Goal: Information Seeking & Learning: Learn about a topic

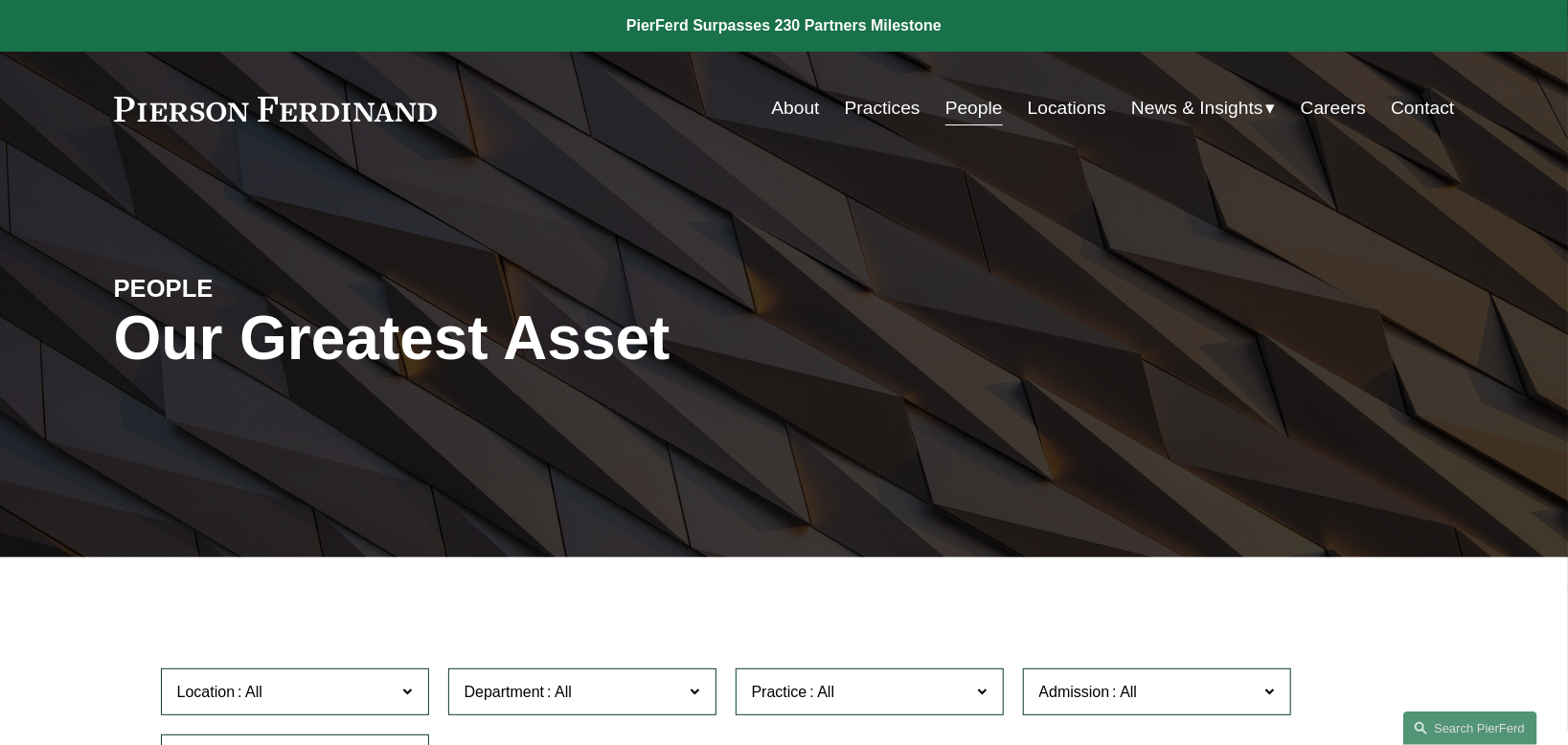
click at [962, 109] on link "People" at bounding box center [974, 108] width 58 height 36
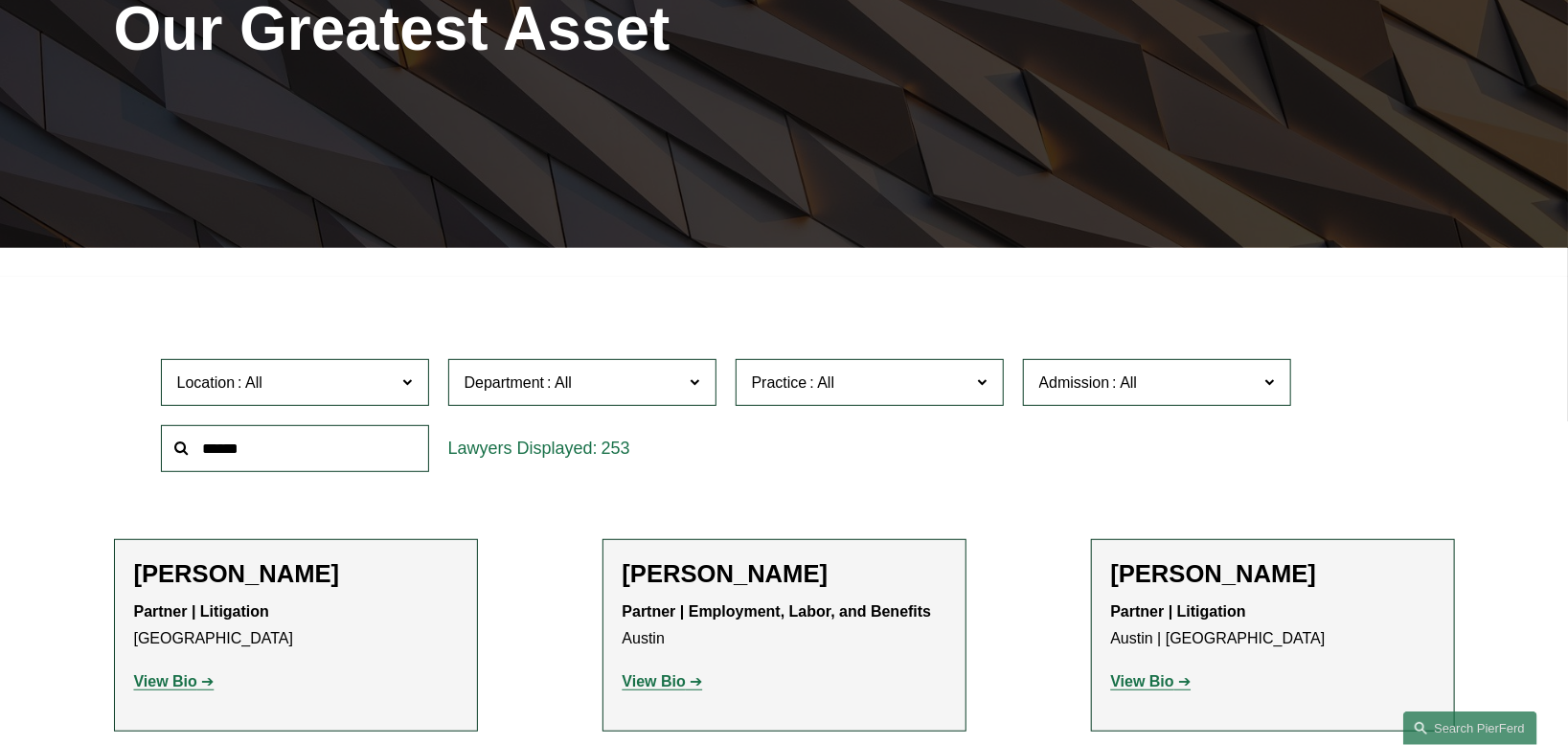
scroll to position [319, 0]
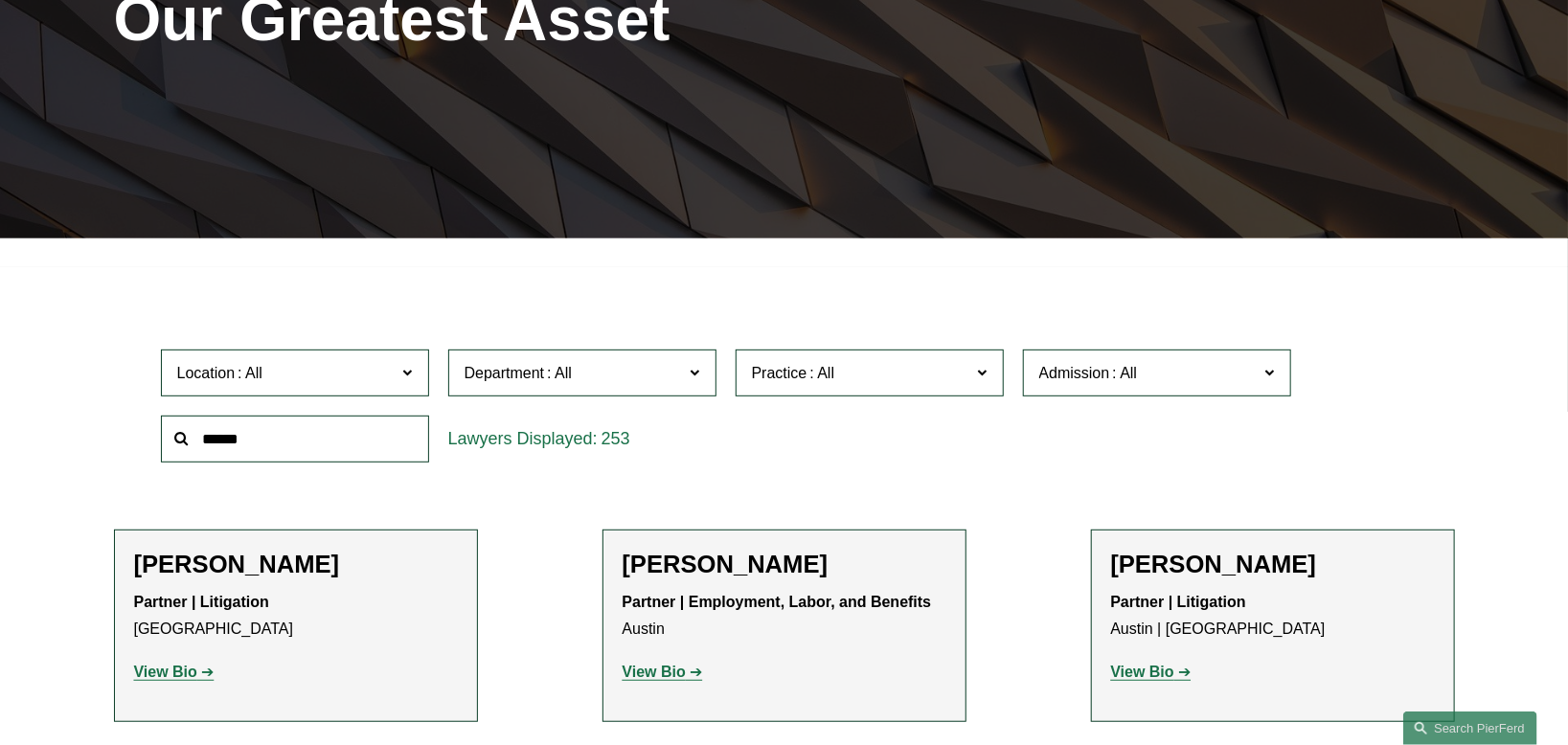
click at [271, 445] on input "text" at bounding box center [295, 439] width 268 height 47
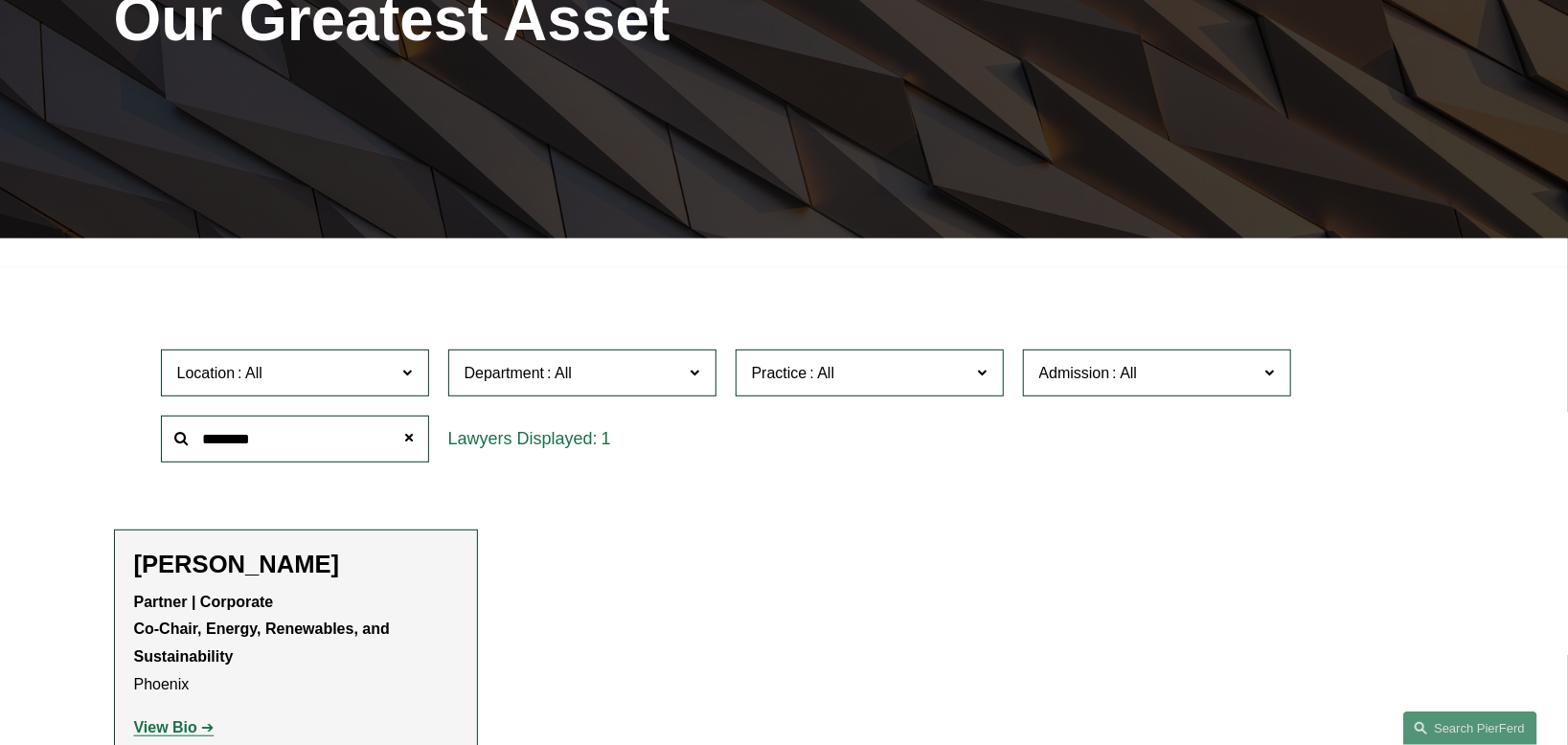
type input "********"
click at [179, 723] on strong "View Bio" at bounding box center [165, 727] width 64 height 17
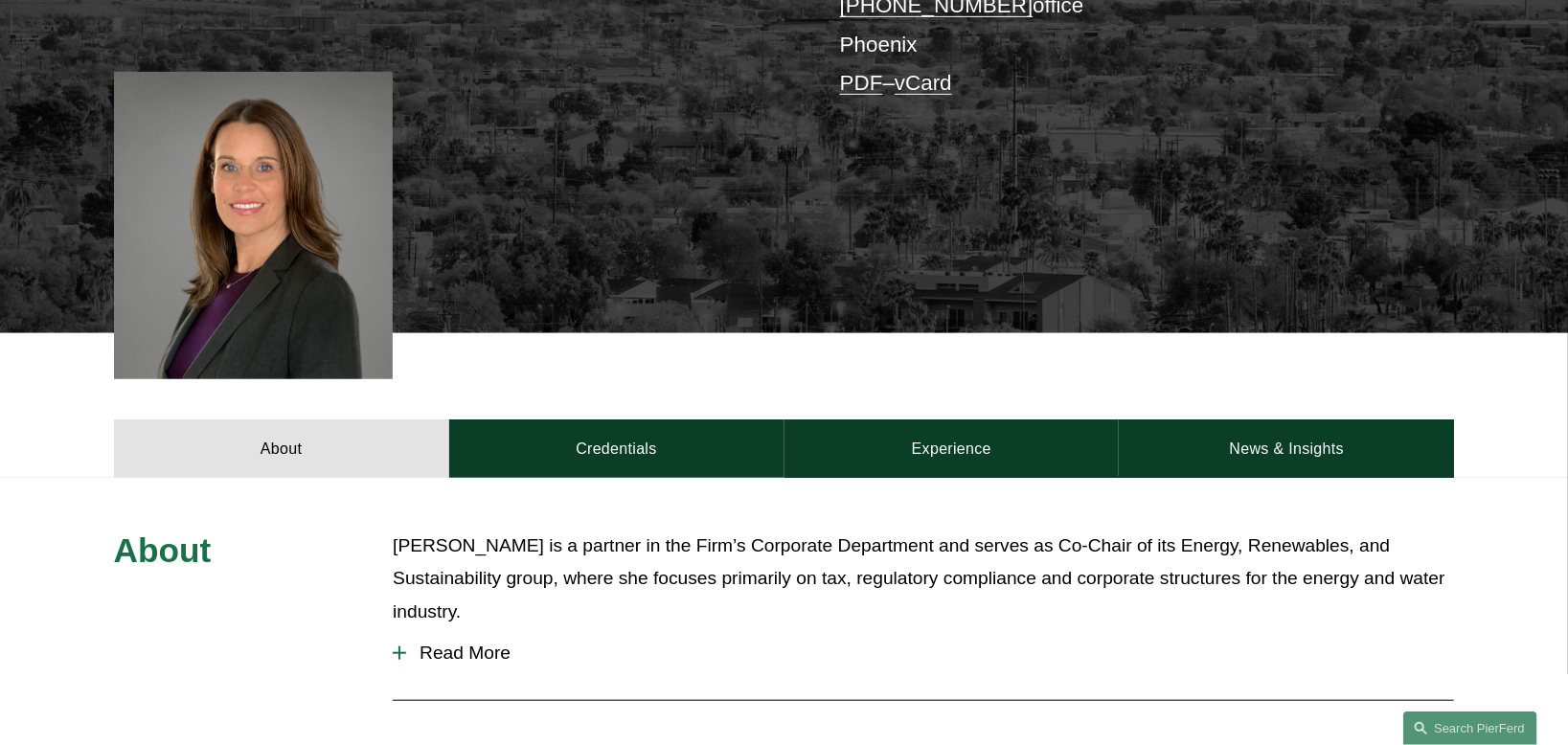
scroll to position [479, 0]
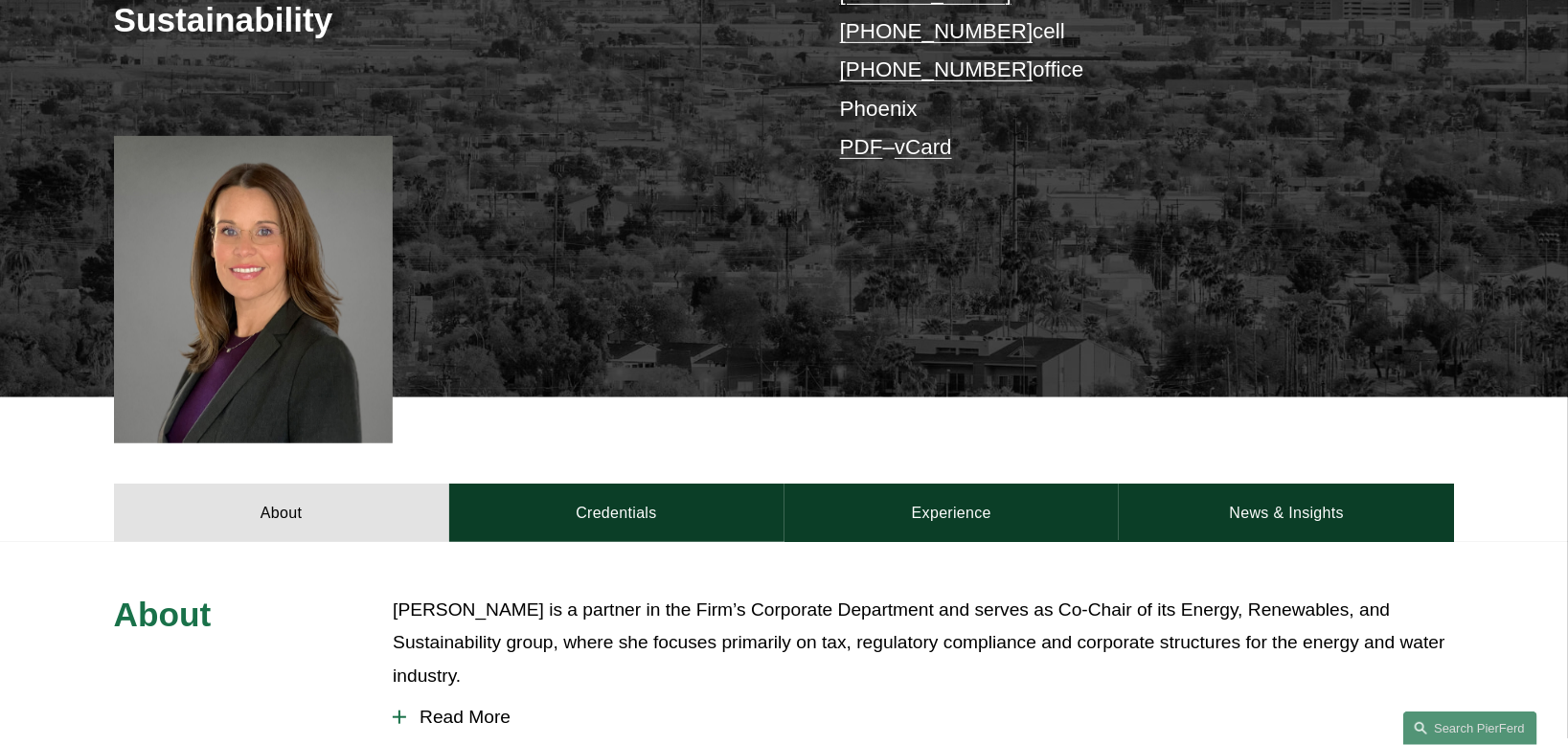
click at [473, 707] on span "Read More" at bounding box center [930, 718] width 1048 height 22
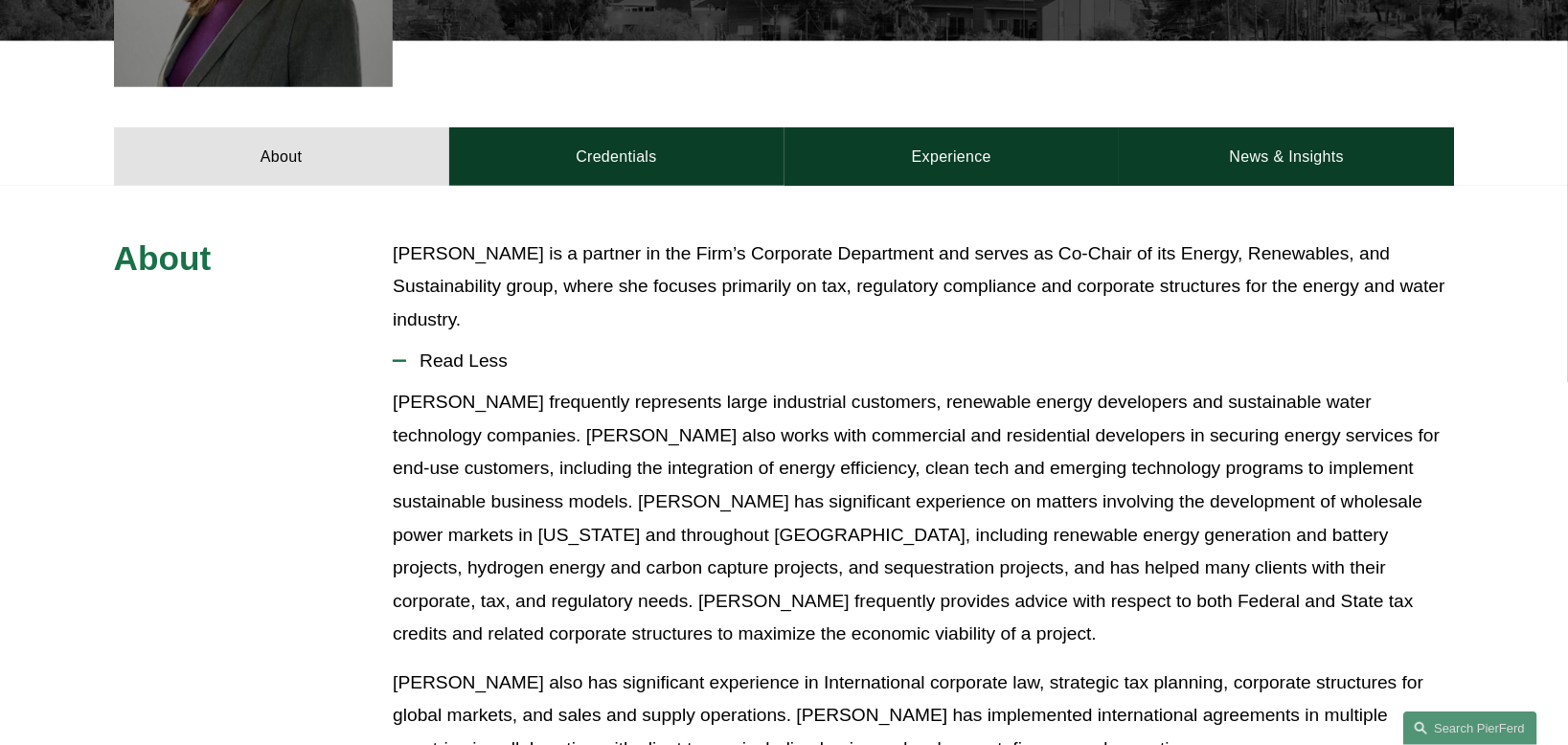
scroll to position [798, 0]
